Goal: Check status: Check status

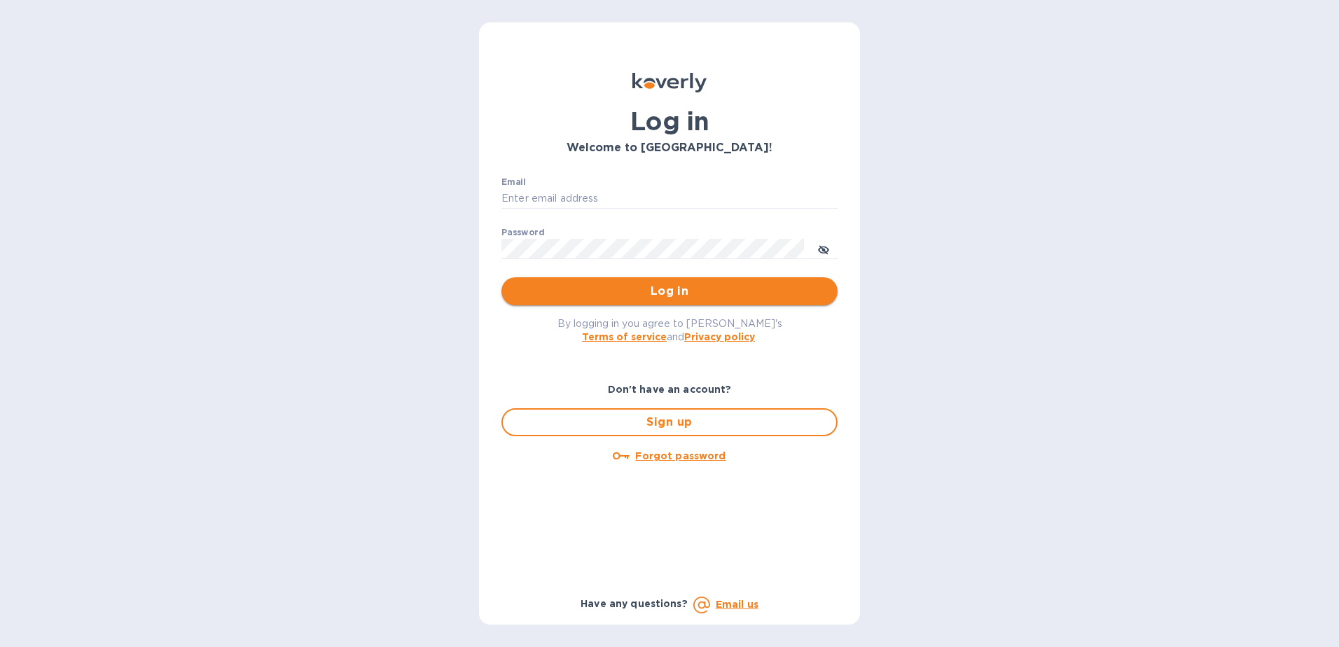
type input "[EMAIL_ADDRESS][DOMAIN_NAME]"
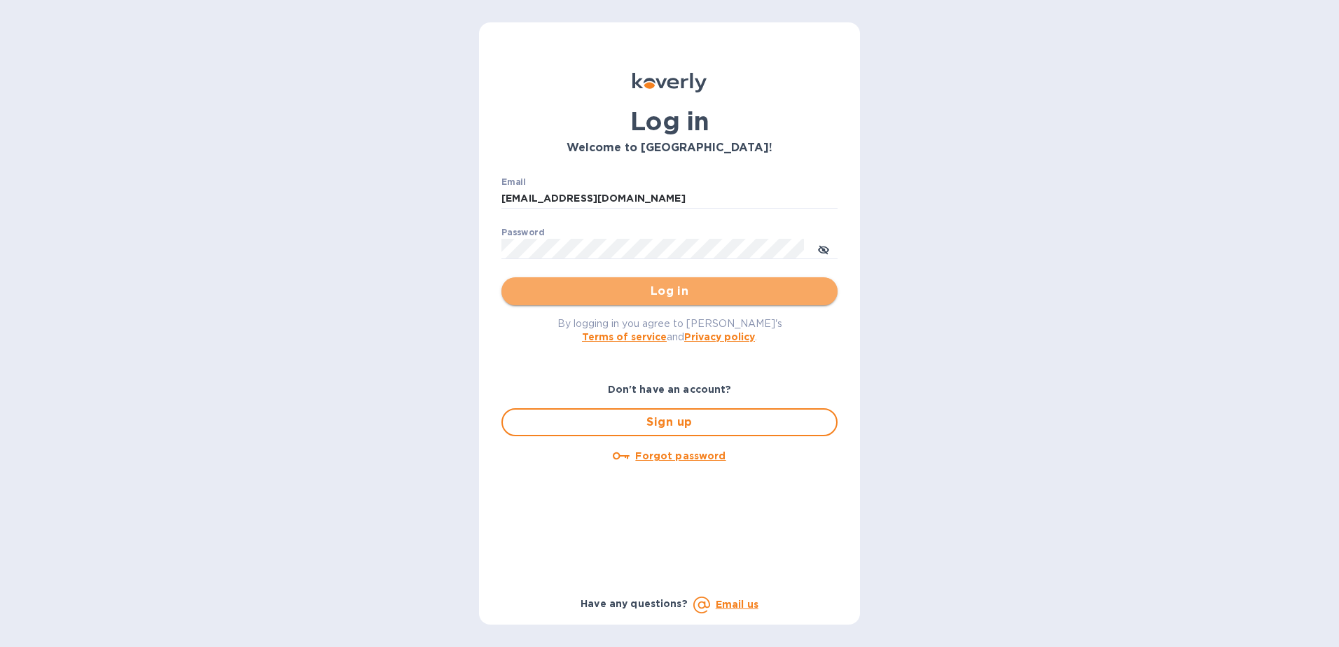
click at [679, 298] on span "Log in" at bounding box center [669, 291] width 314 height 17
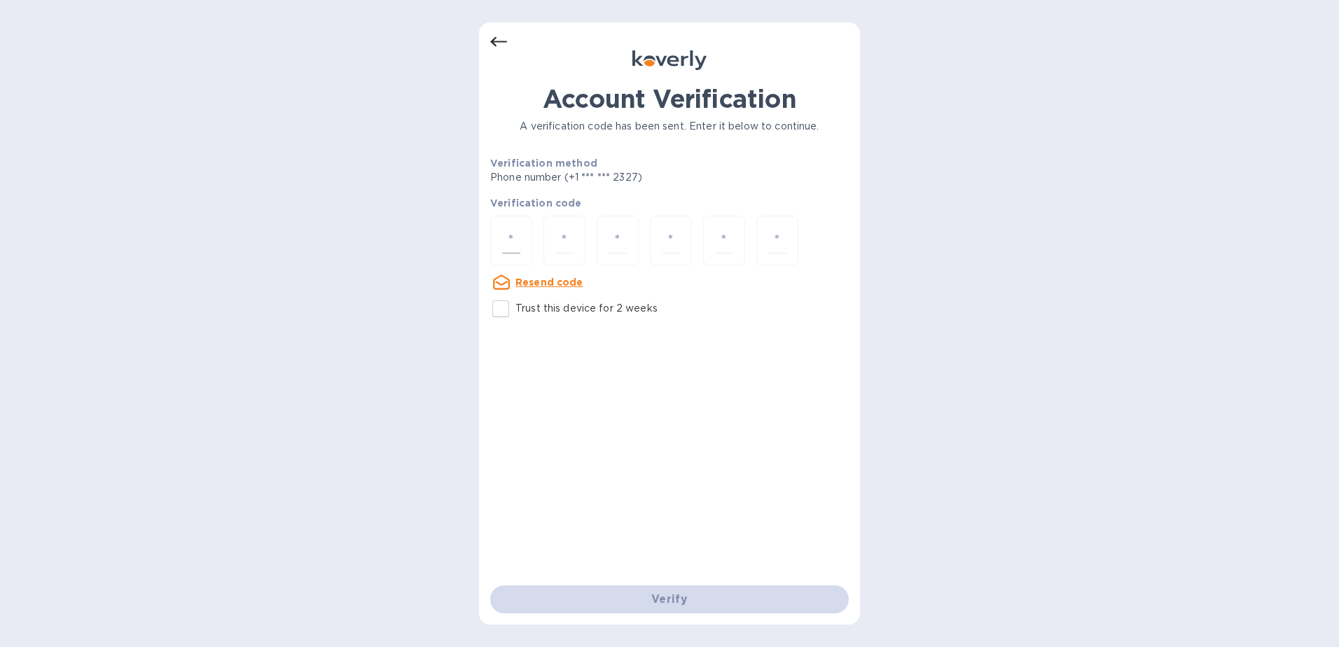
click at [517, 239] on input "number" at bounding box center [511, 241] width 18 height 26
type input "9"
type input "2"
type input "7"
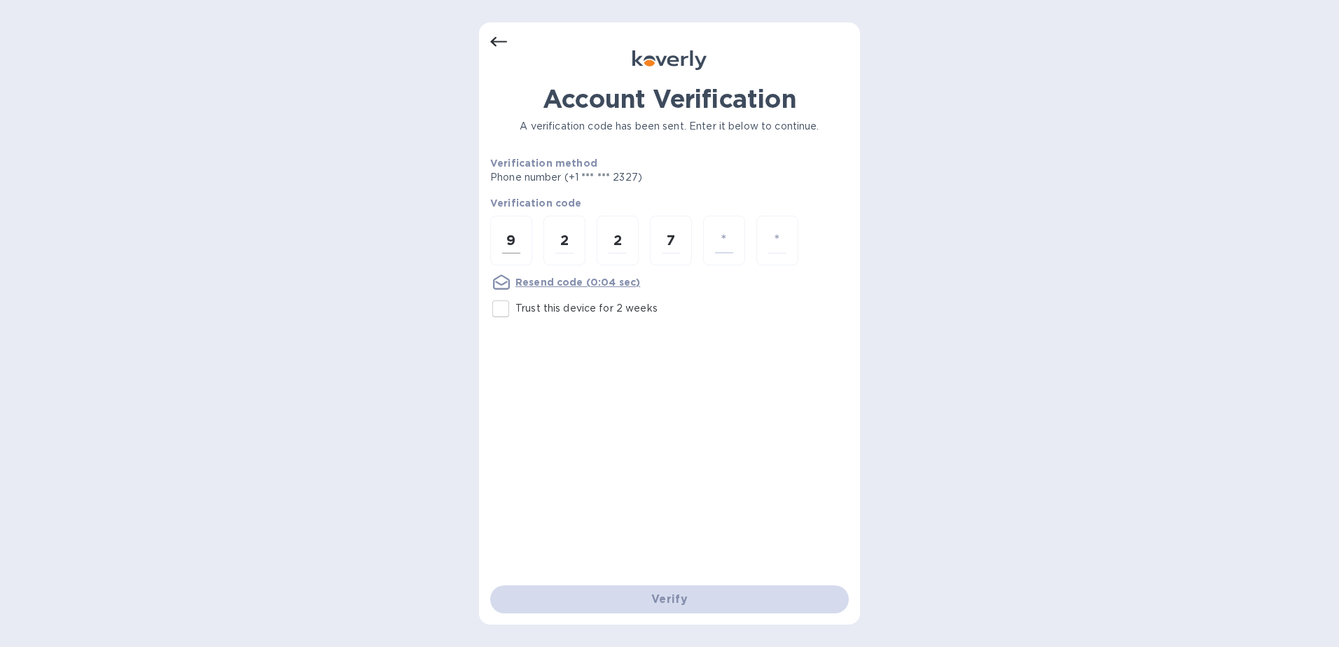
type input "7"
type input "6"
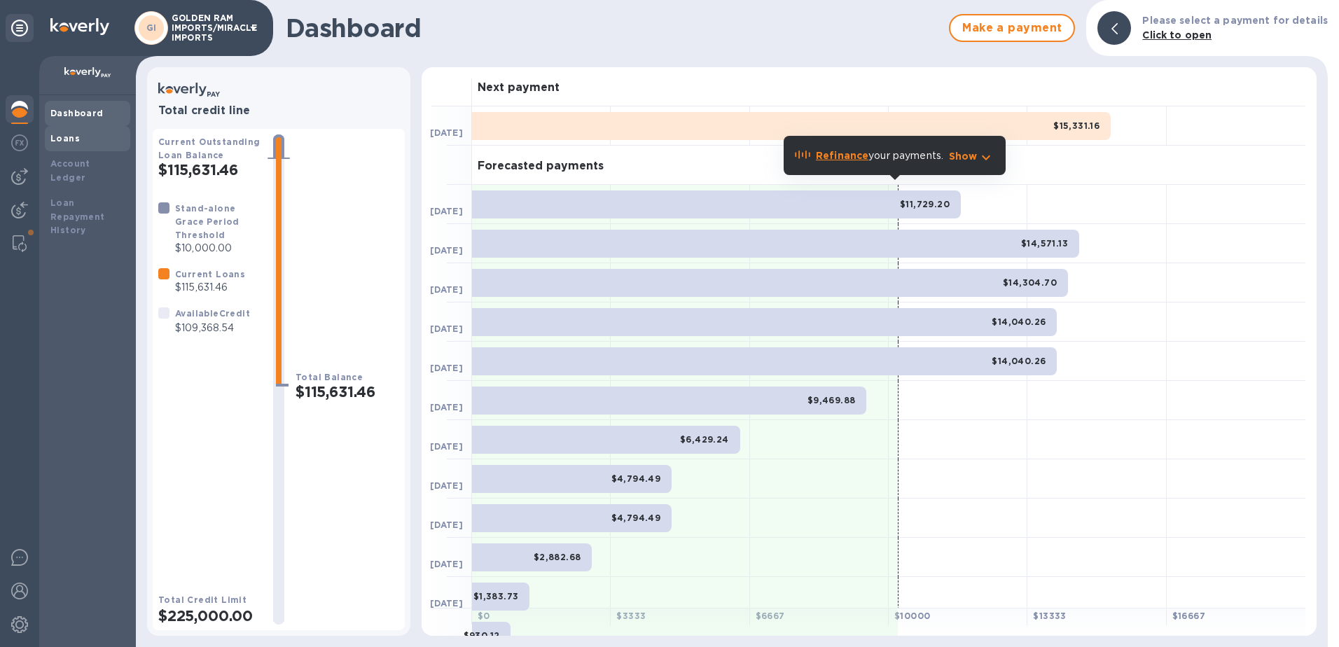
click at [66, 142] on b "Loans" at bounding box center [64, 138] width 29 height 11
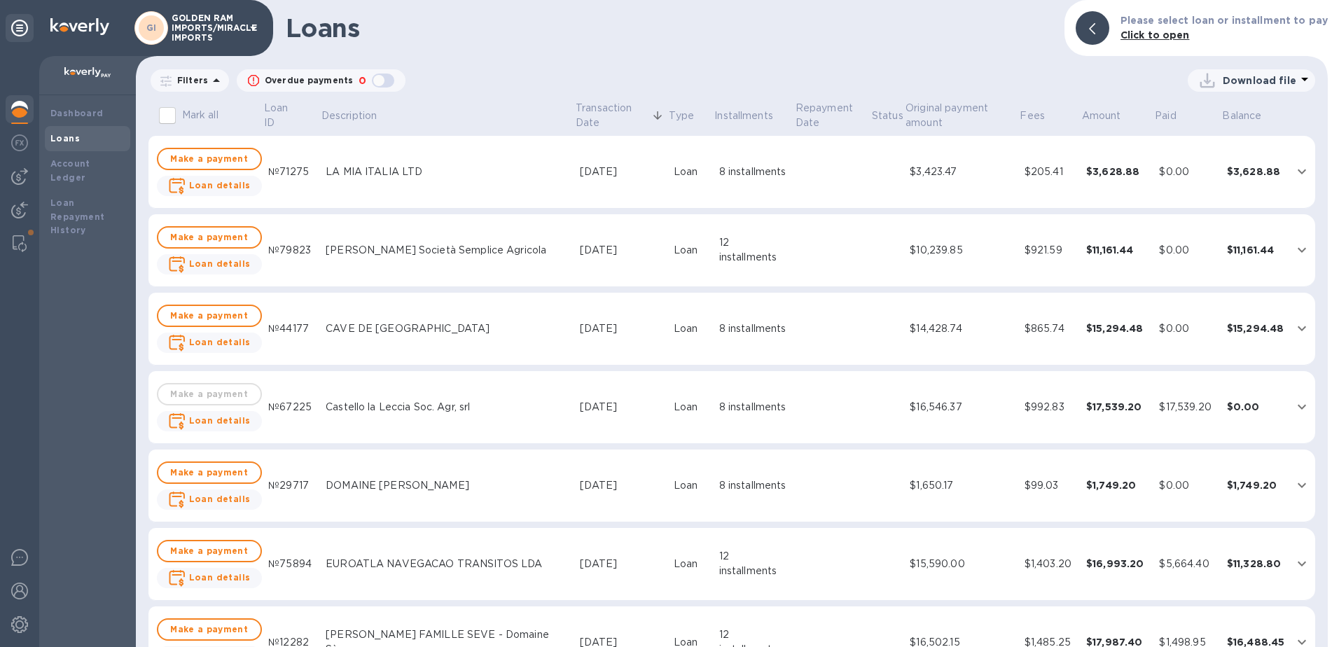
click at [407, 172] on div "LA MIA ITALIA LTD" at bounding box center [447, 172] width 243 height 15
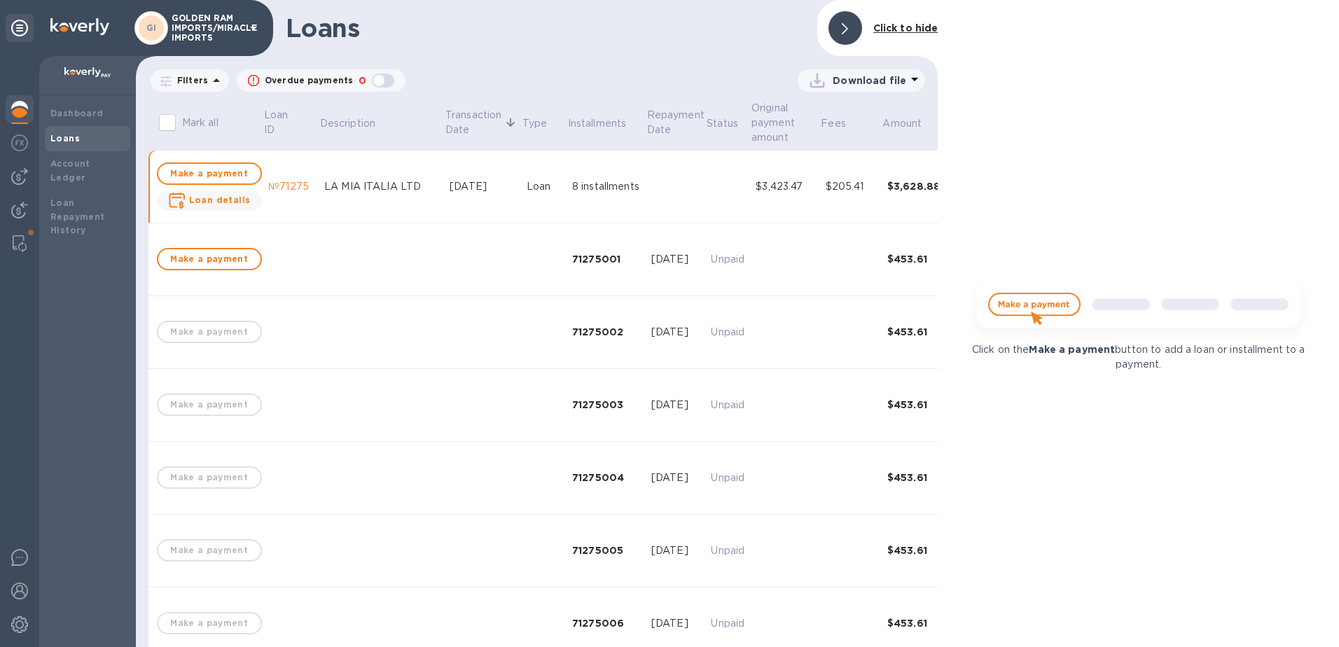
click at [526, 188] on div "Loan" at bounding box center [543, 186] width 34 height 15
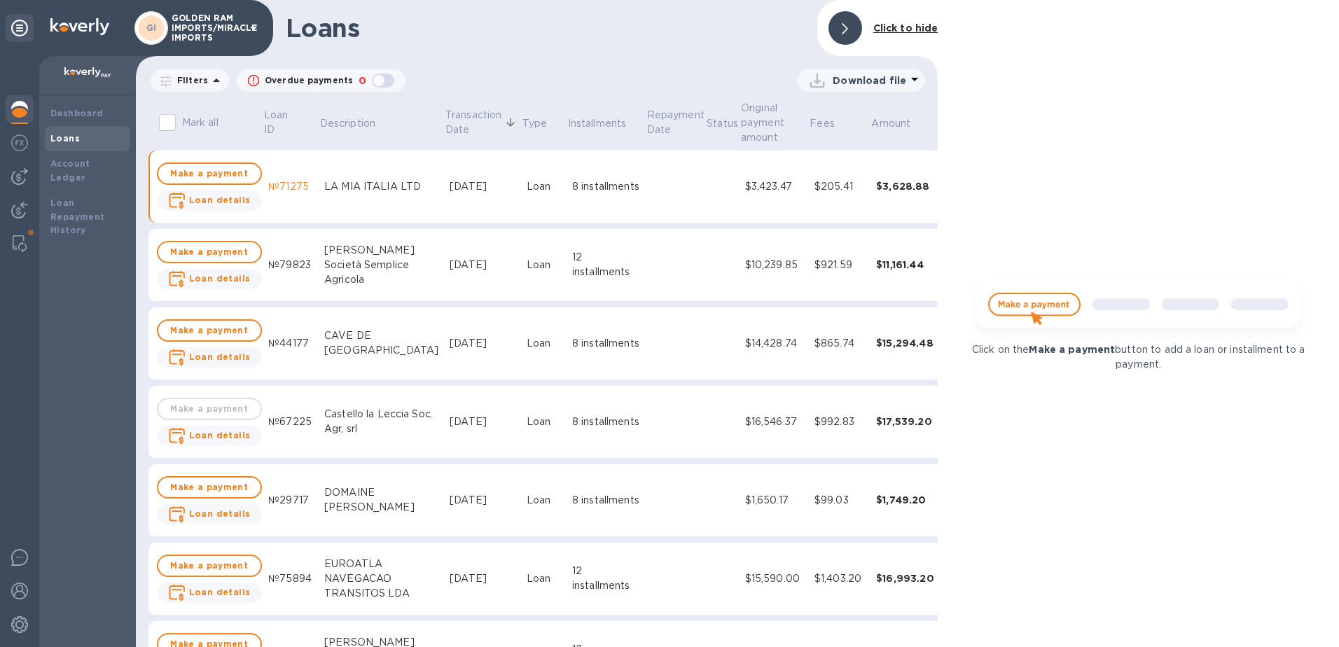
click at [526, 188] on div "Loan" at bounding box center [543, 186] width 34 height 15
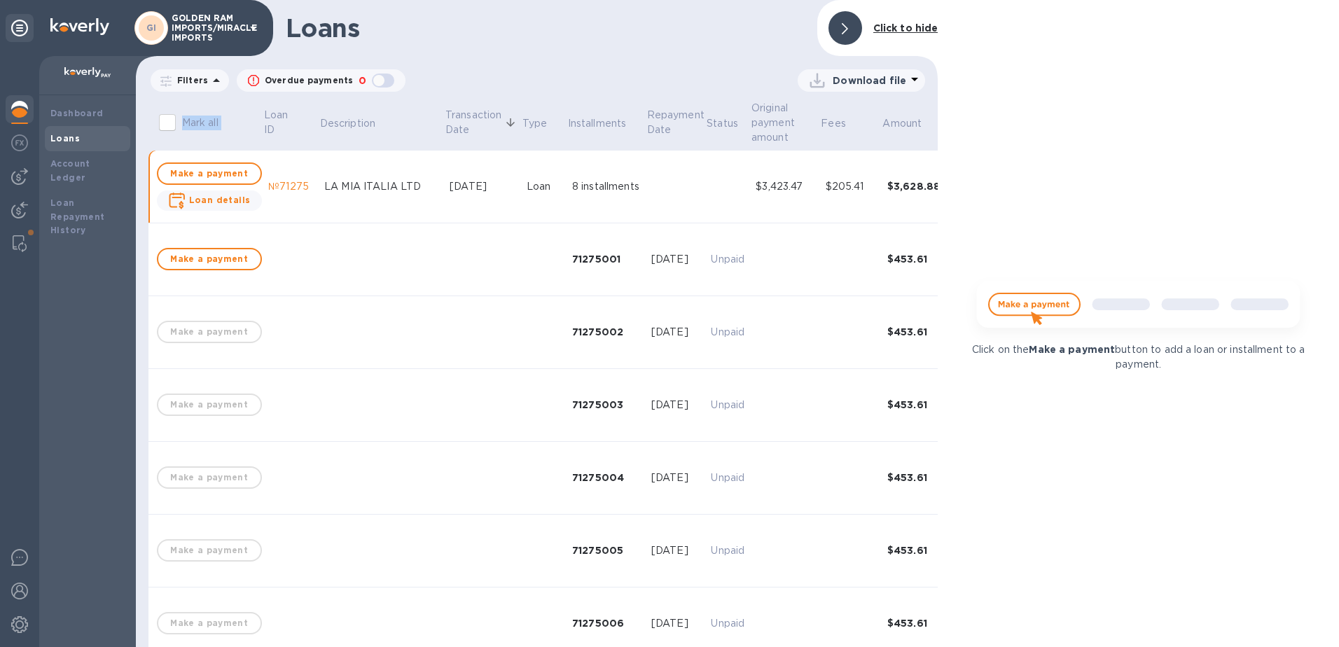
drag, startPoint x: 935, startPoint y: 102, endPoint x: 929, endPoint y: 82, distance: 20.4
click at [929, 82] on div "Loans Click to hide Filters Overdue payments 0 Download file Mark all Loan ID D…" at bounding box center [537, 323] width 802 height 647
click at [14, 169] on img at bounding box center [19, 176] width 17 height 17
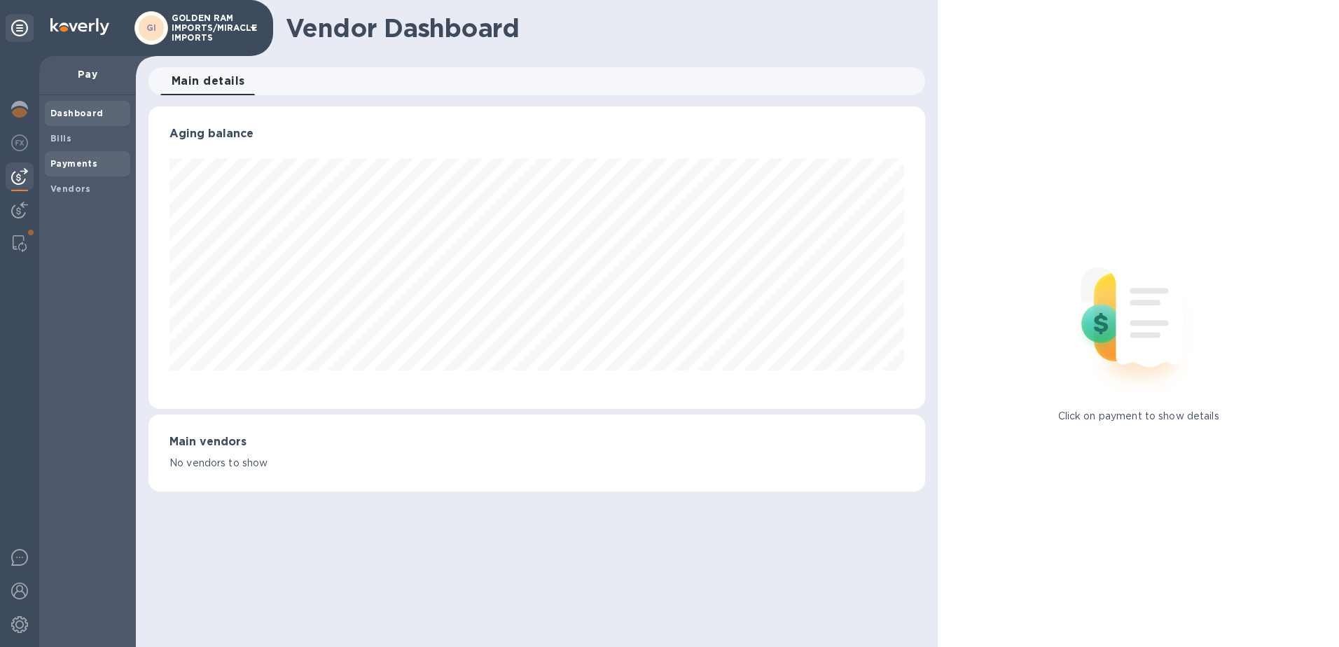
scroll to position [699801, 699333]
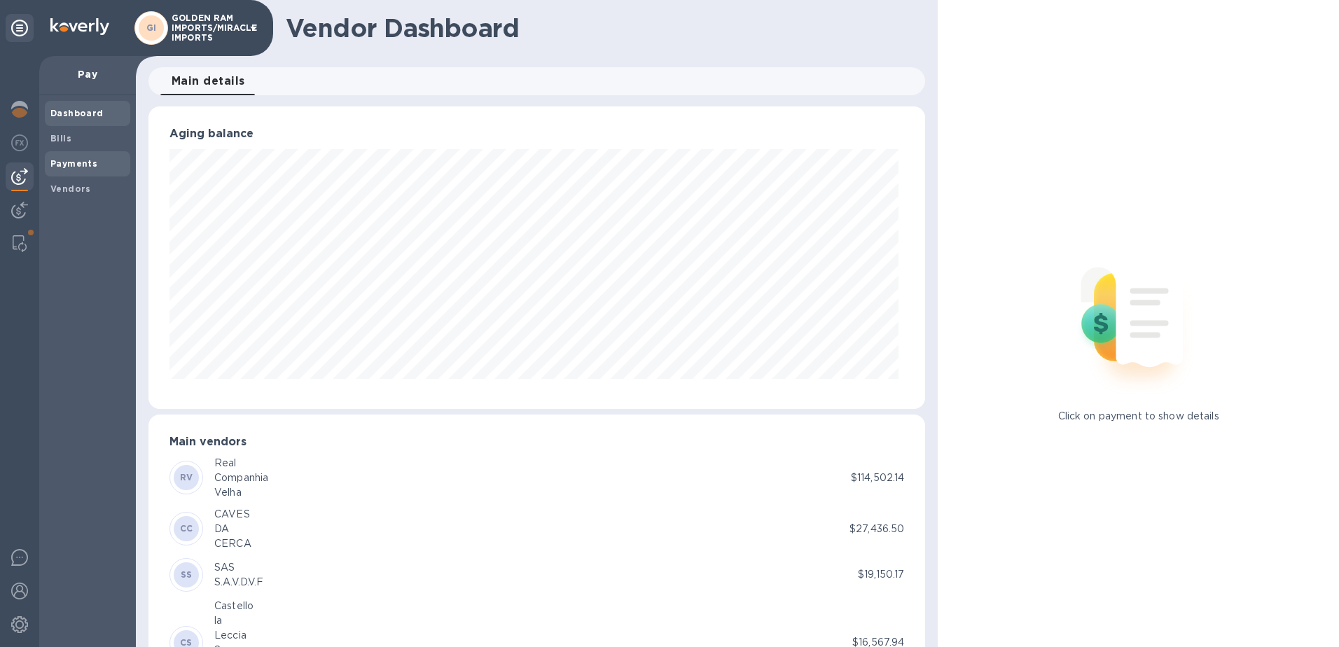
click at [60, 161] on b "Payments" at bounding box center [73, 163] width 47 height 11
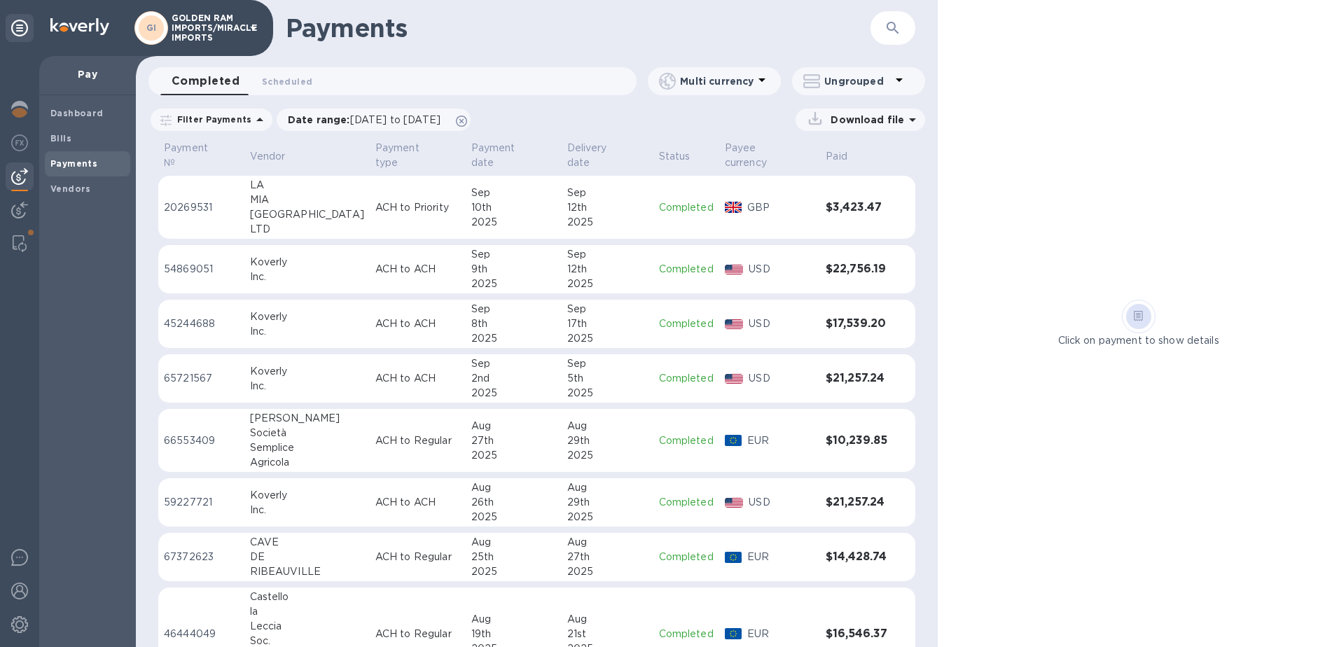
click at [845, 201] on h3 "$3,423.47" at bounding box center [856, 207] width 62 height 13
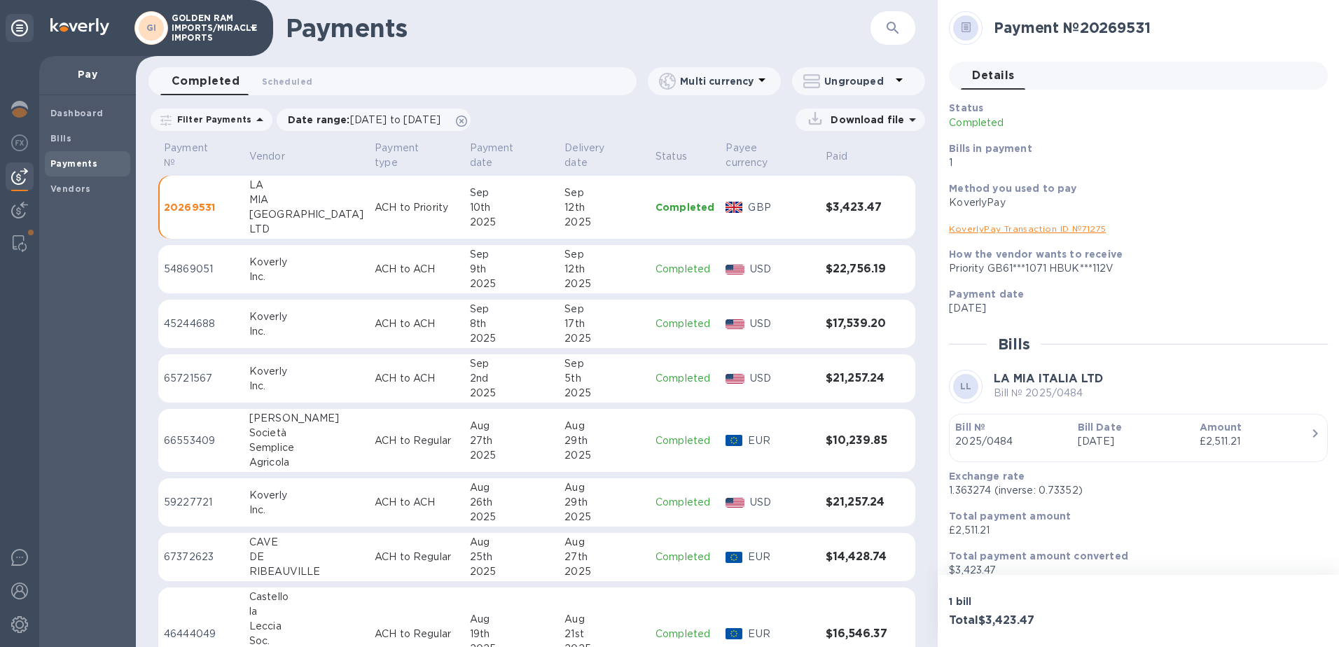
click at [307, 193] on div "MIA" at bounding box center [306, 200] width 114 height 15
click at [202, 200] on p "20269531" at bounding box center [201, 207] width 74 height 14
click at [19, 109] on img at bounding box center [19, 109] width 17 height 17
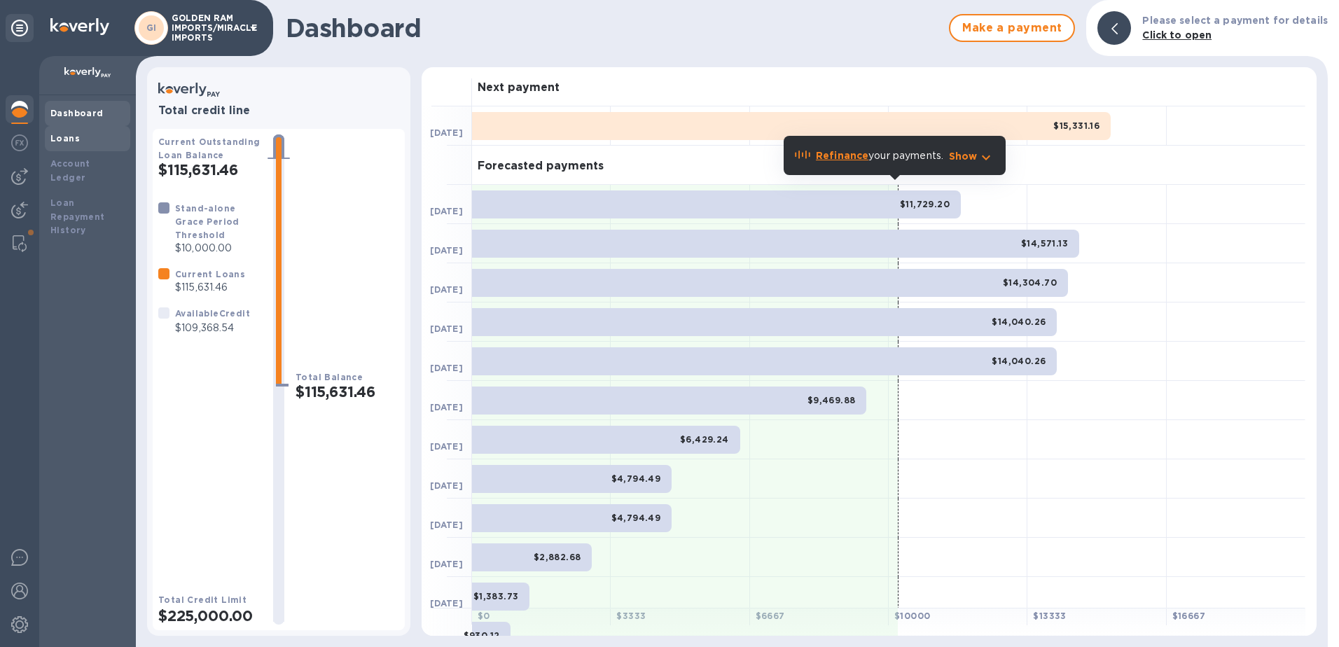
click at [71, 138] on b "Loans" at bounding box center [64, 138] width 29 height 11
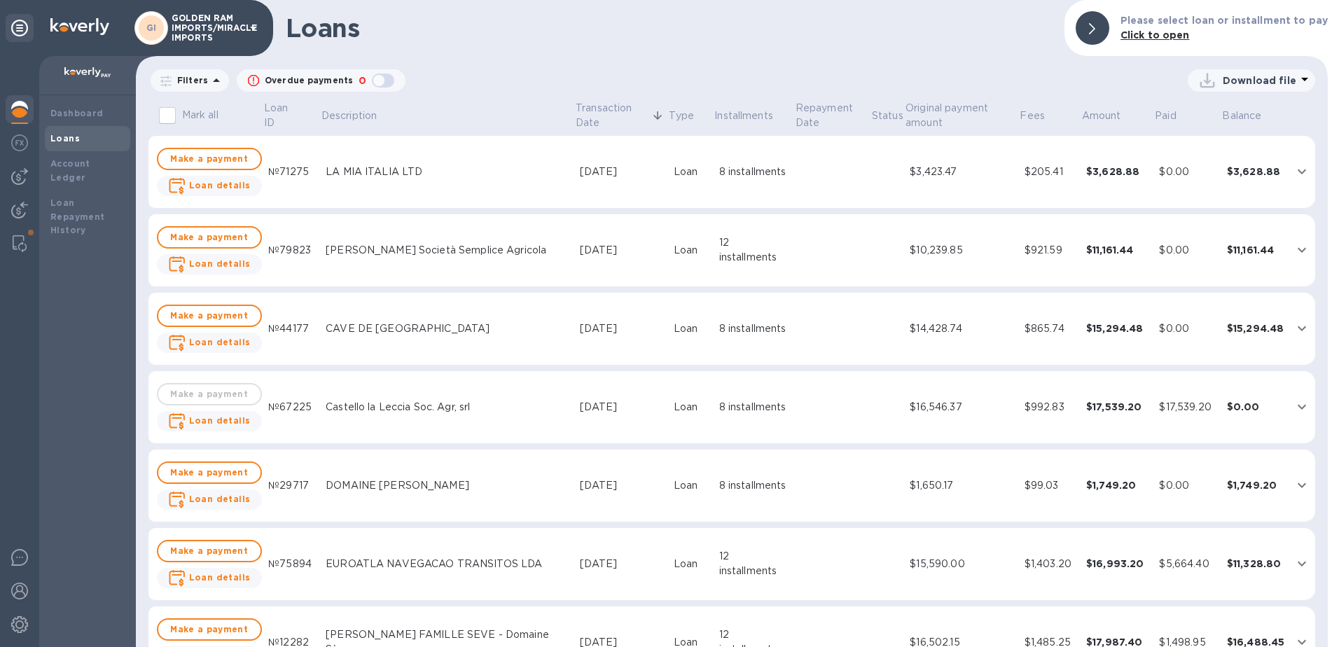
click at [392, 169] on div "LA MIA ITALIA LTD" at bounding box center [447, 172] width 243 height 15
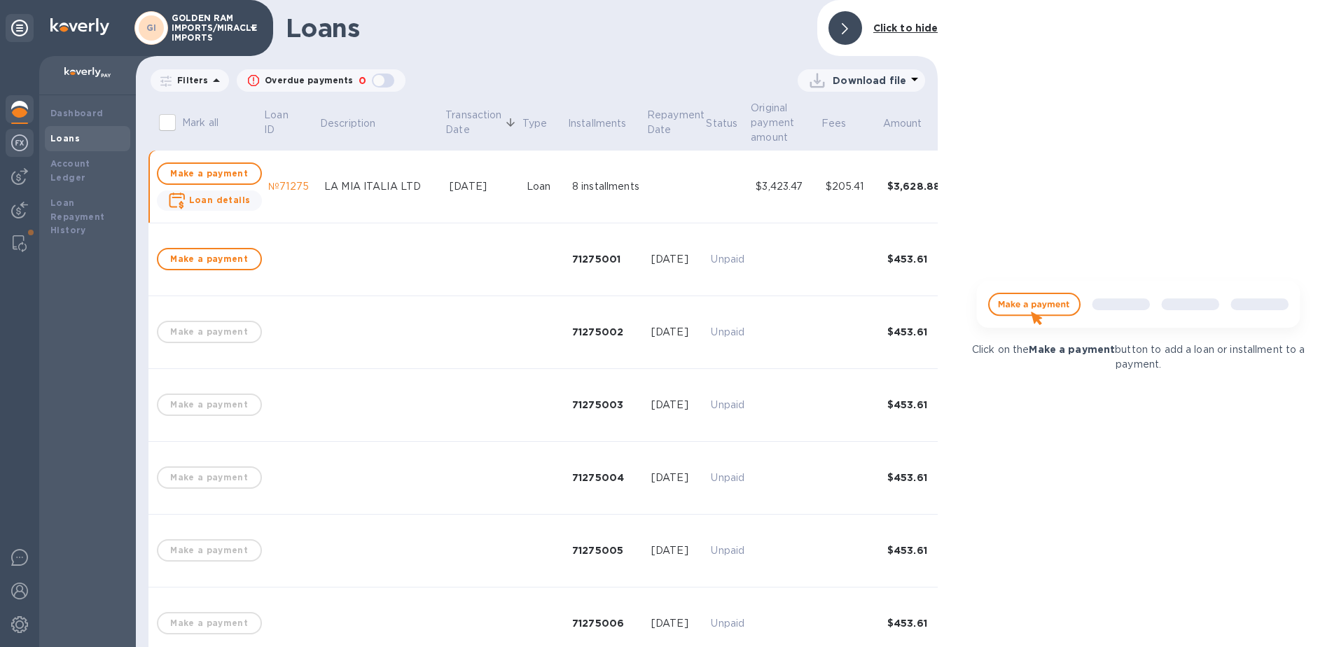
click at [15, 144] on img at bounding box center [19, 142] width 17 height 17
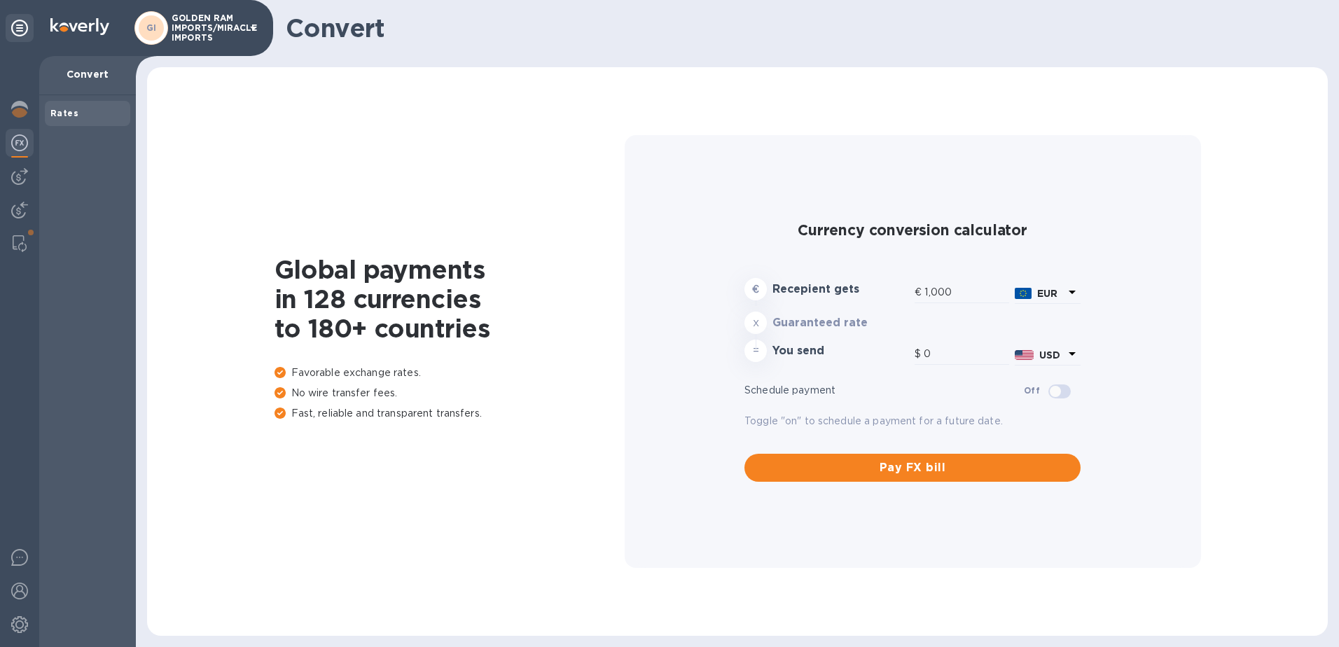
type input "1,183.42"
